Goal: Find specific page/section: Find specific page/section

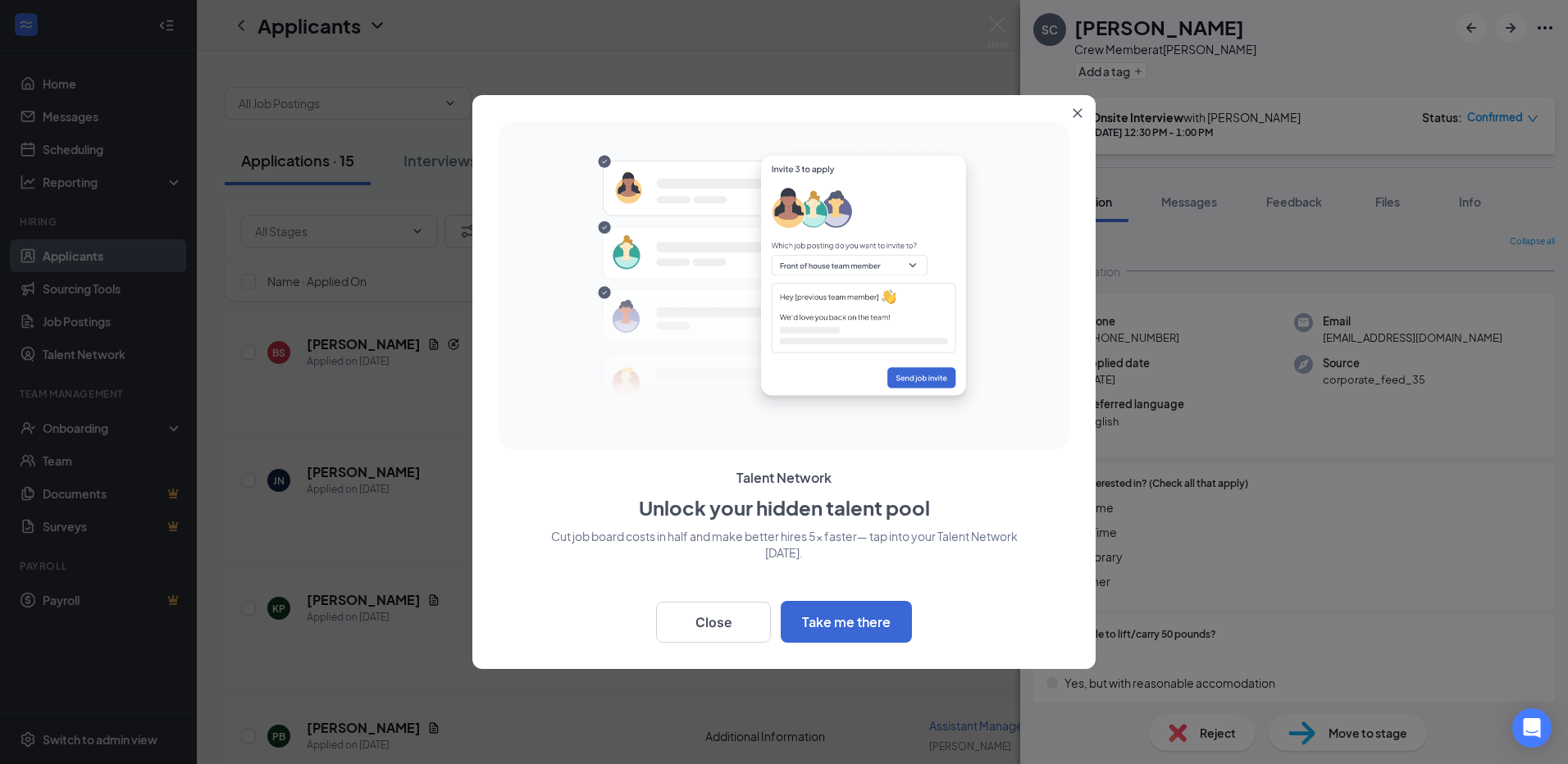
click at [1072, 108] on button "Close" at bounding box center [1081, 110] width 29 height 29
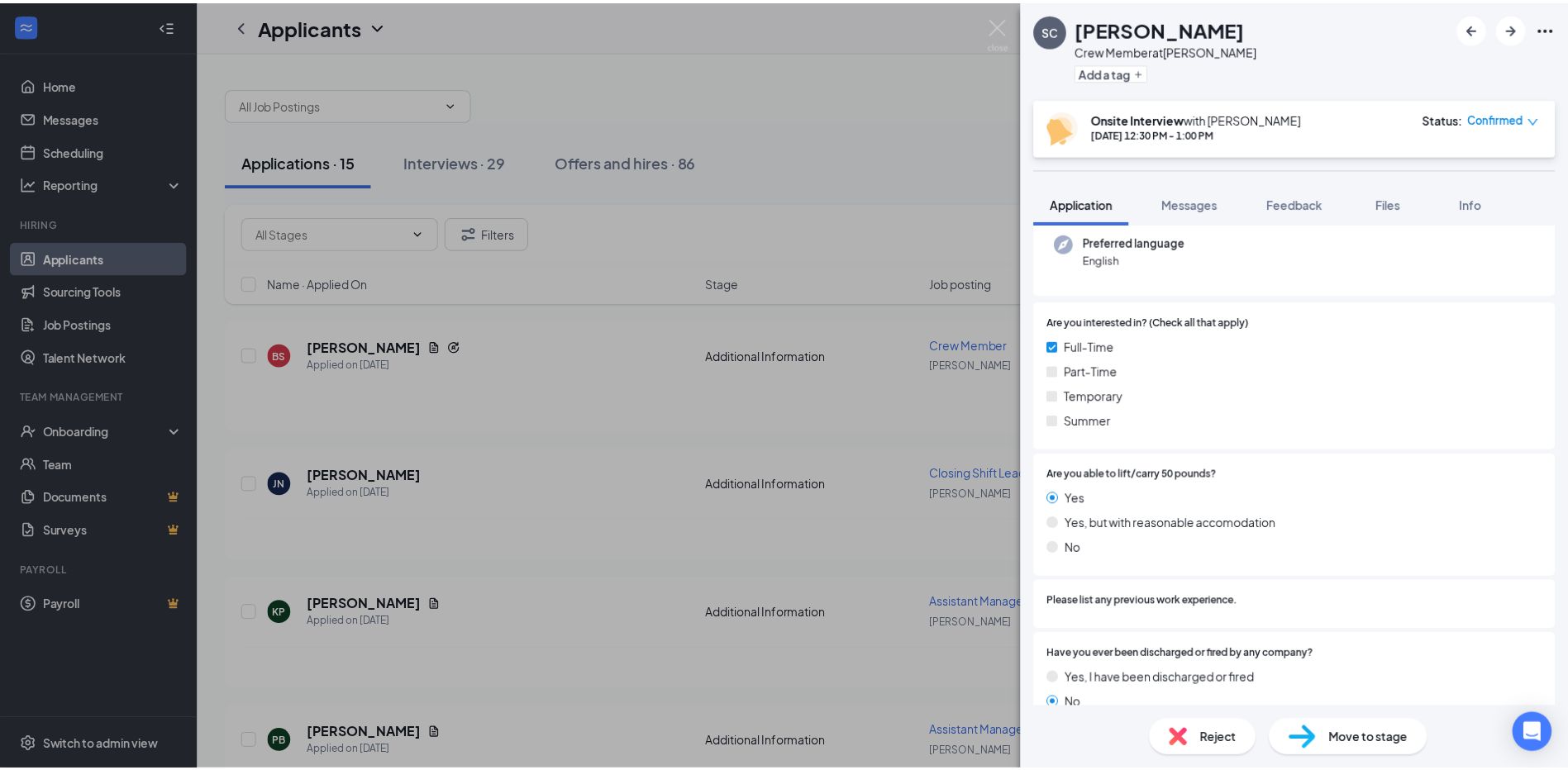
scroll to position [248, 0]
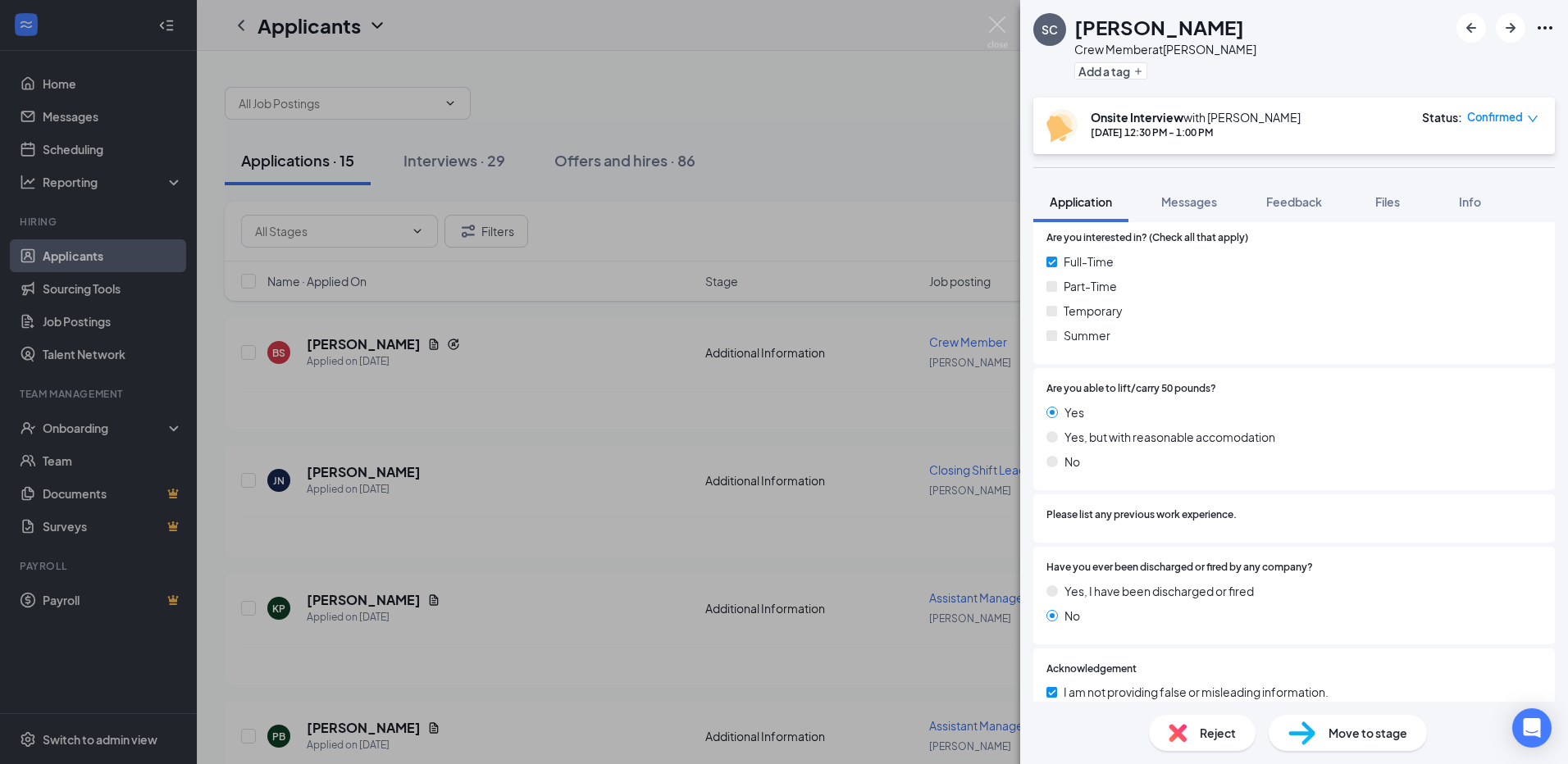
click at [949, 89] on div "SC [PERSON_NAME] Crew Member at [PERSON_NAME] Add a tag Onsite Interview with […" at bounding box center [784, 382] width 1568 height 764
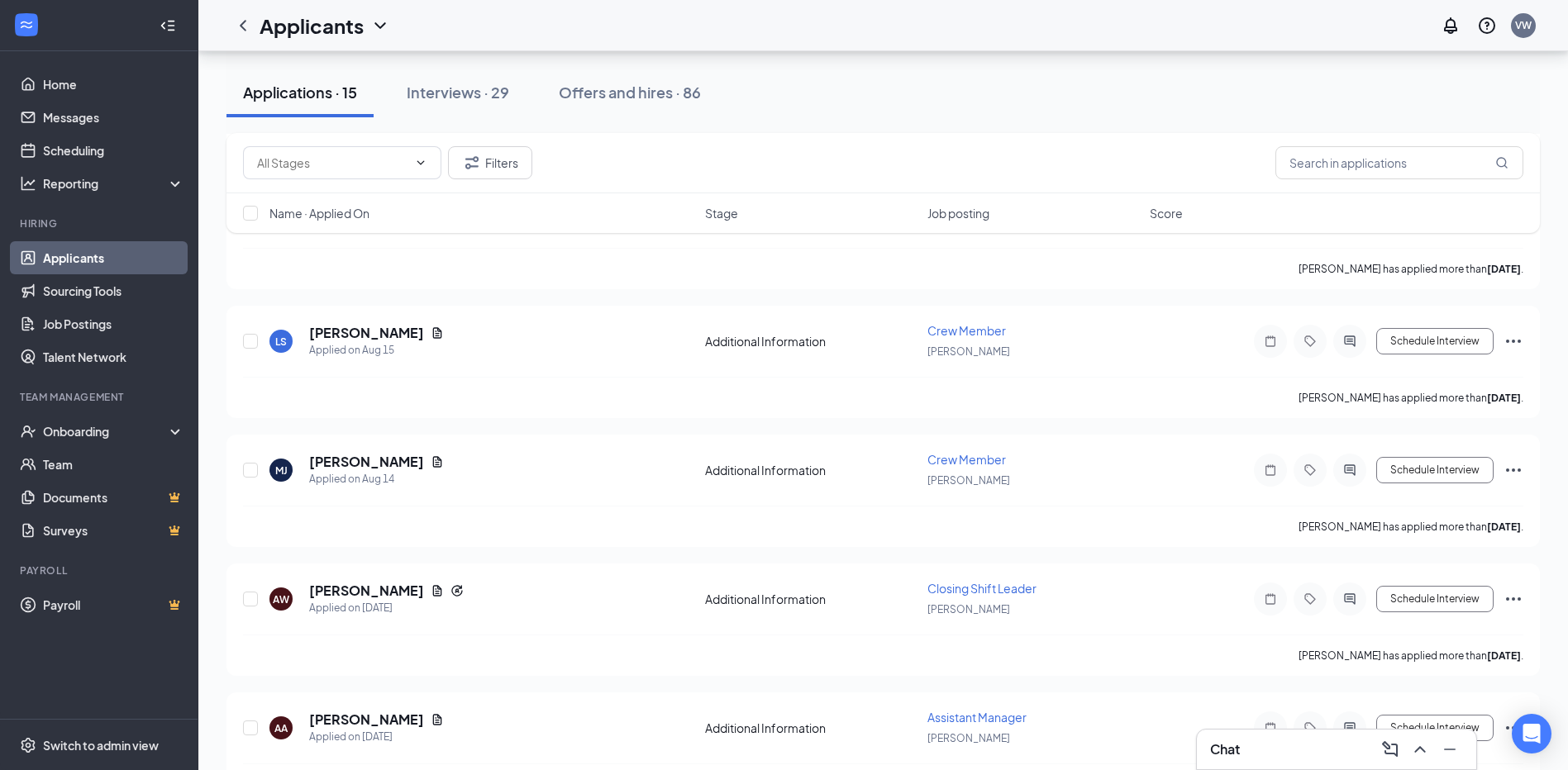
scroll to position [826, 0]
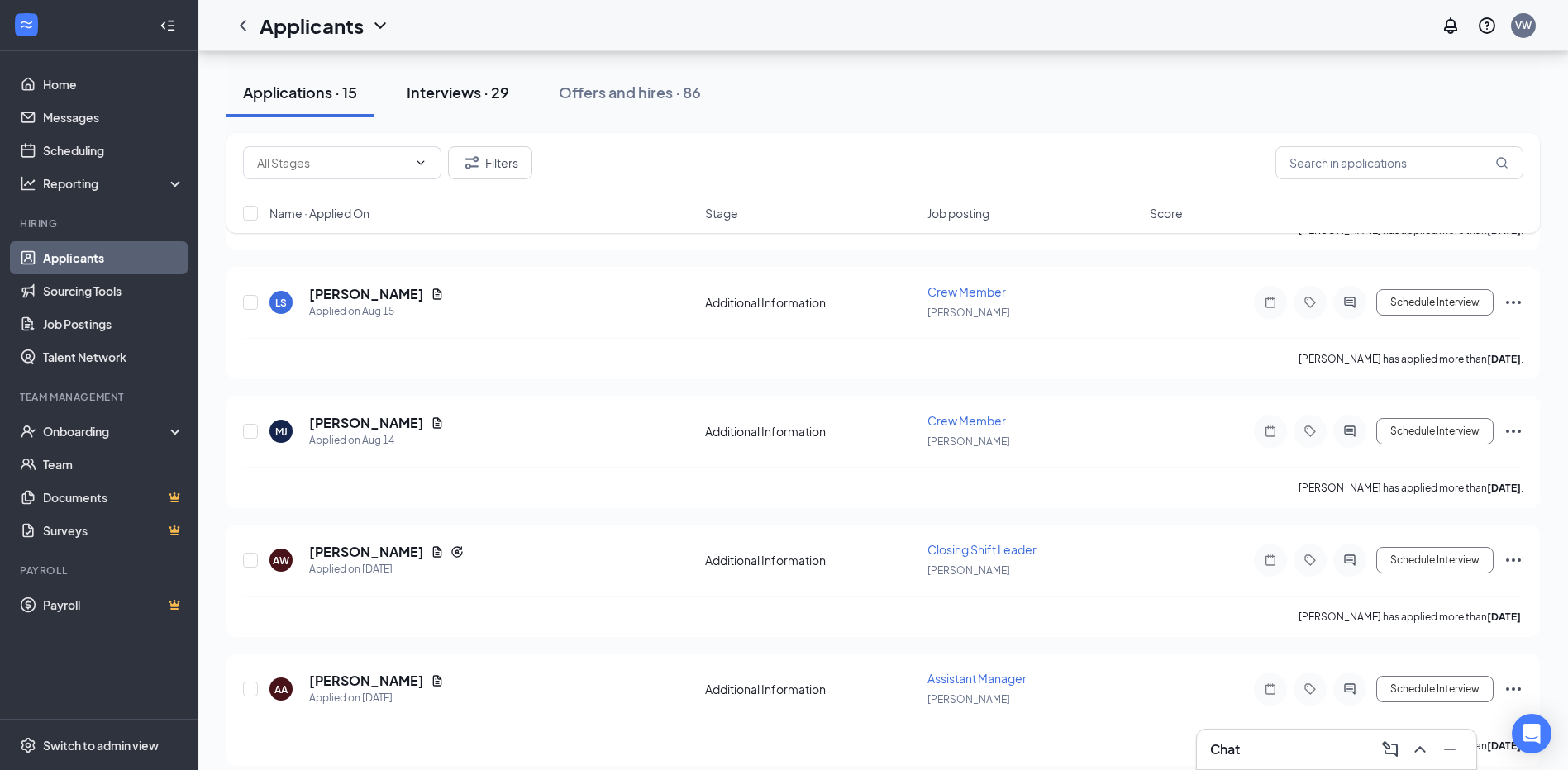
click at [475, 86] on div "Interviews · 29" at bounding box center [457, 92] width 102 height 21
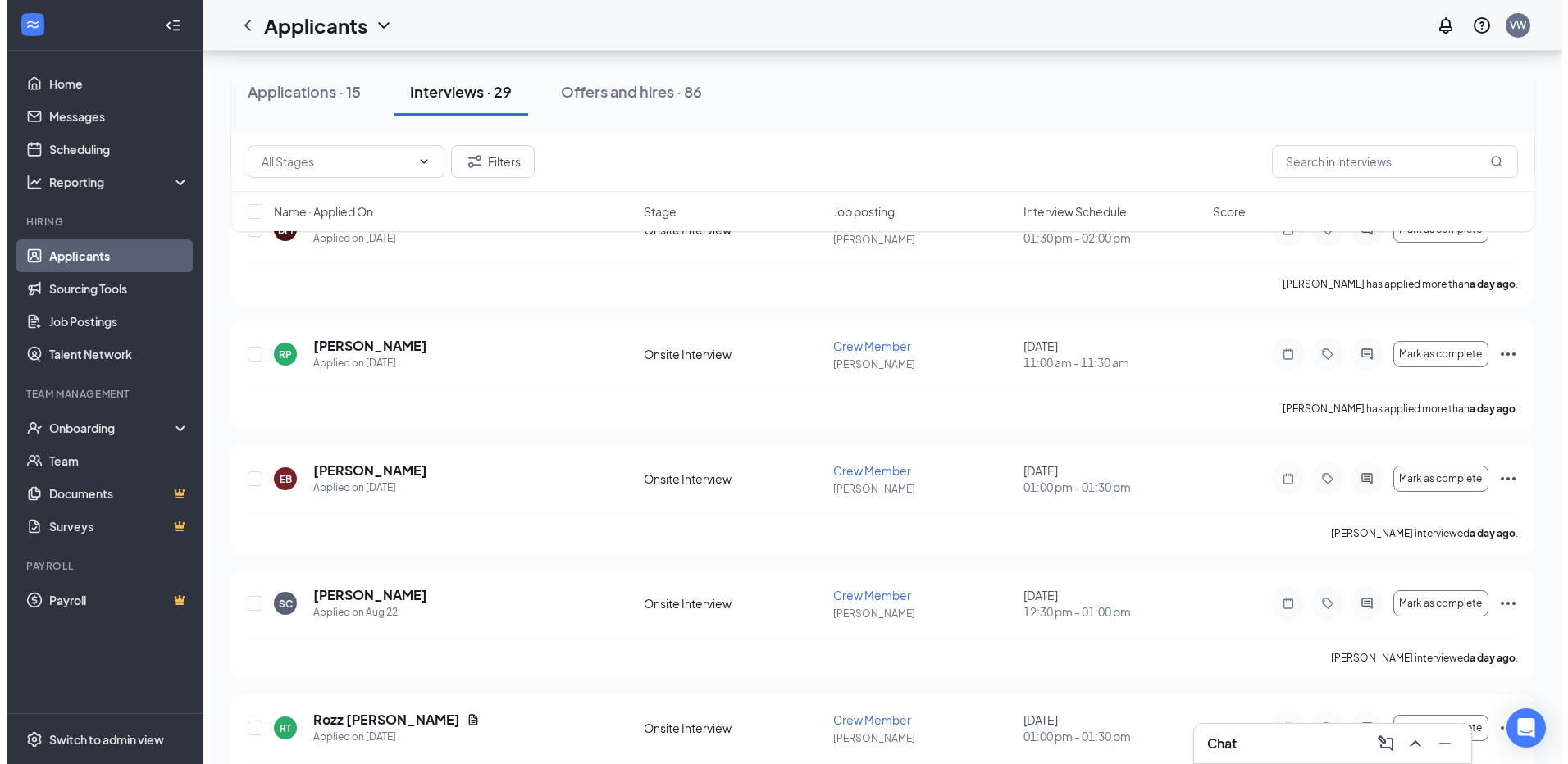
scroll to position [328, 0]
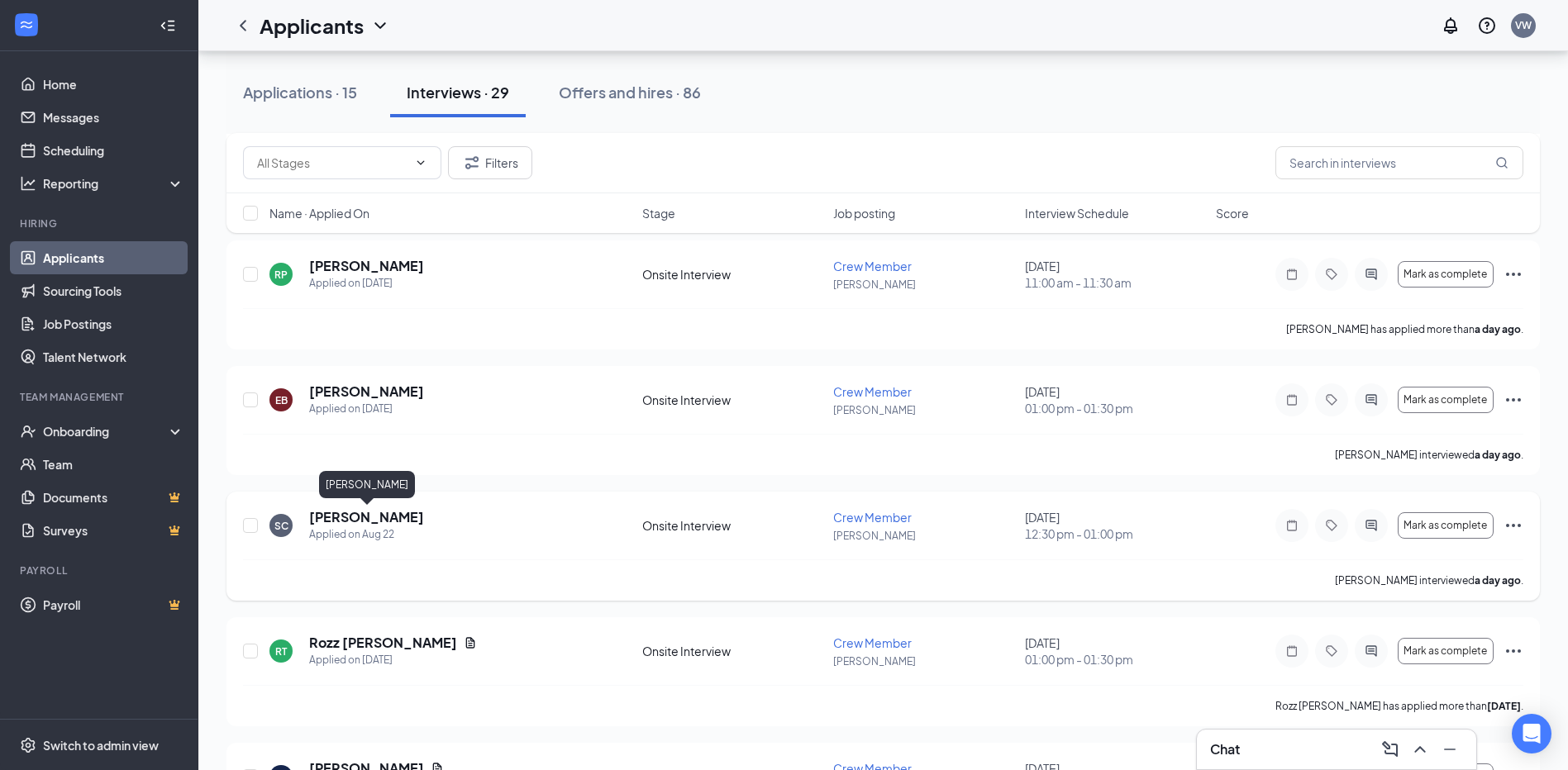
click at [350, 518] on h5 "[PERSON_NAME]" at bounding box center [366, 517] width 115 height 18
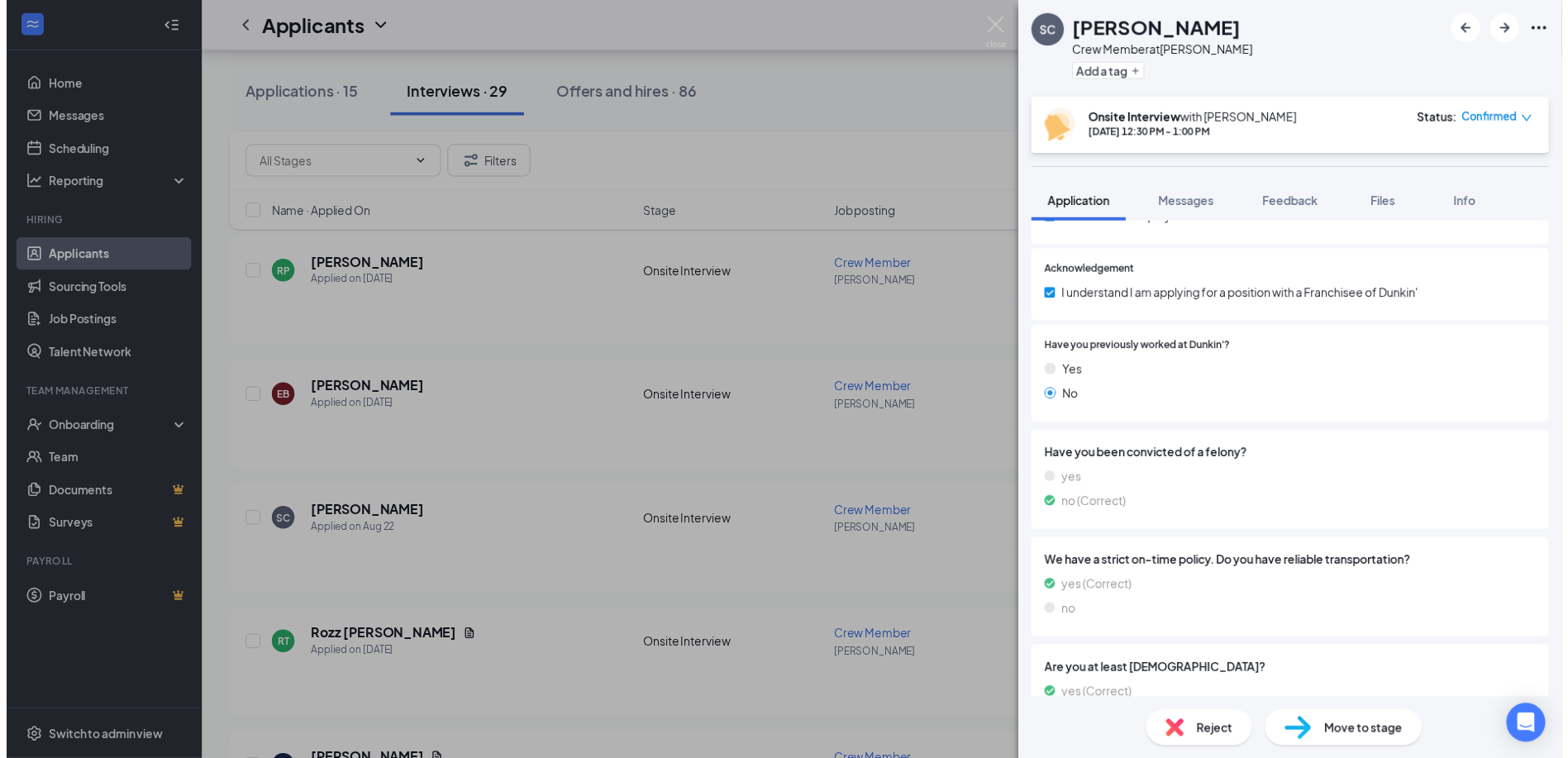
scroll to position [800, 0]
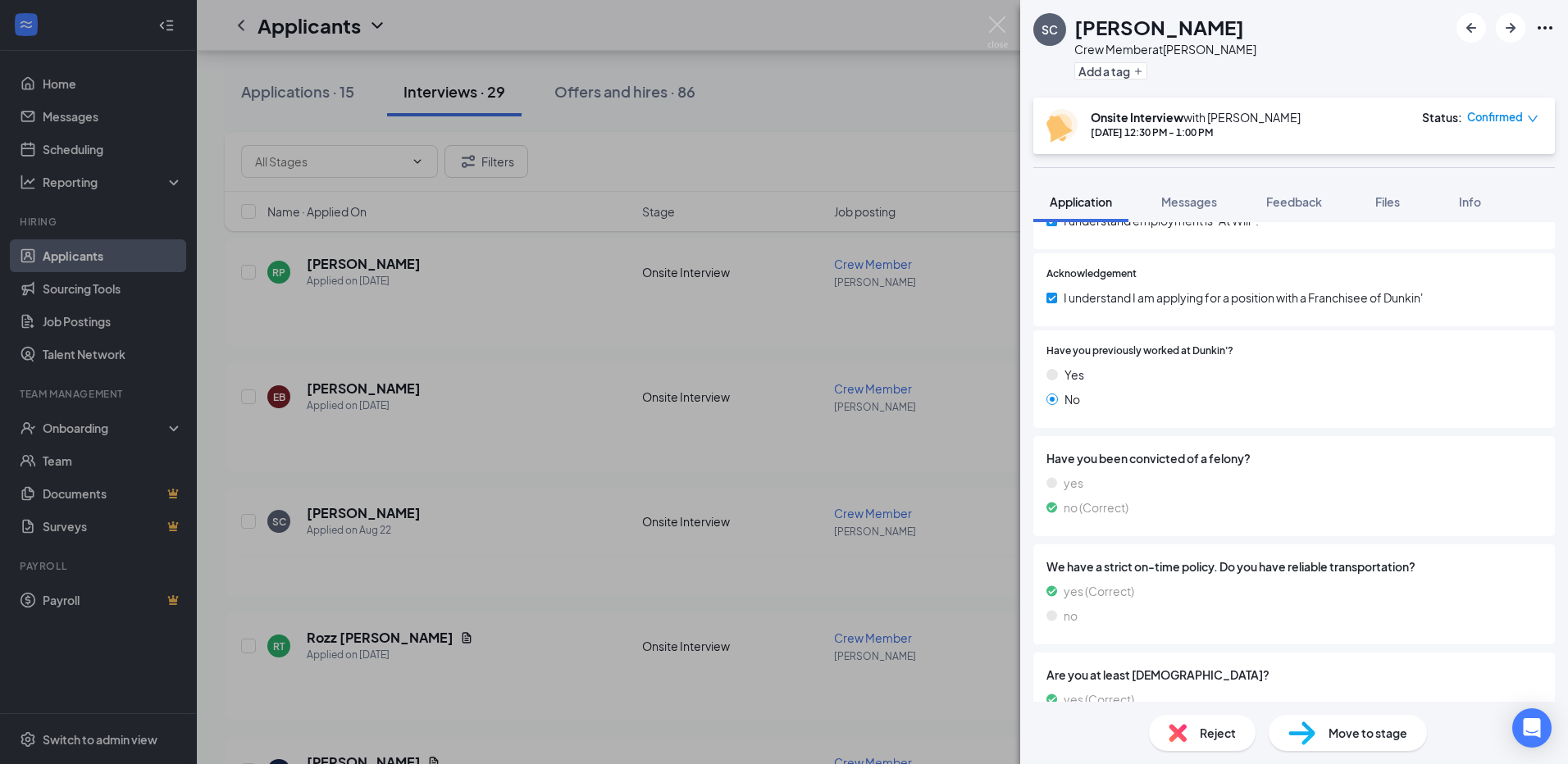
click at [873, 94] on div "SC [PERSON_NAME] Crew Member at [PERSON_NAME] Add a tag Onsite Interview with […" at bounding box center [784, 382] width 1568 height 764
